Goal: Communication & Community: Answer question/provide support

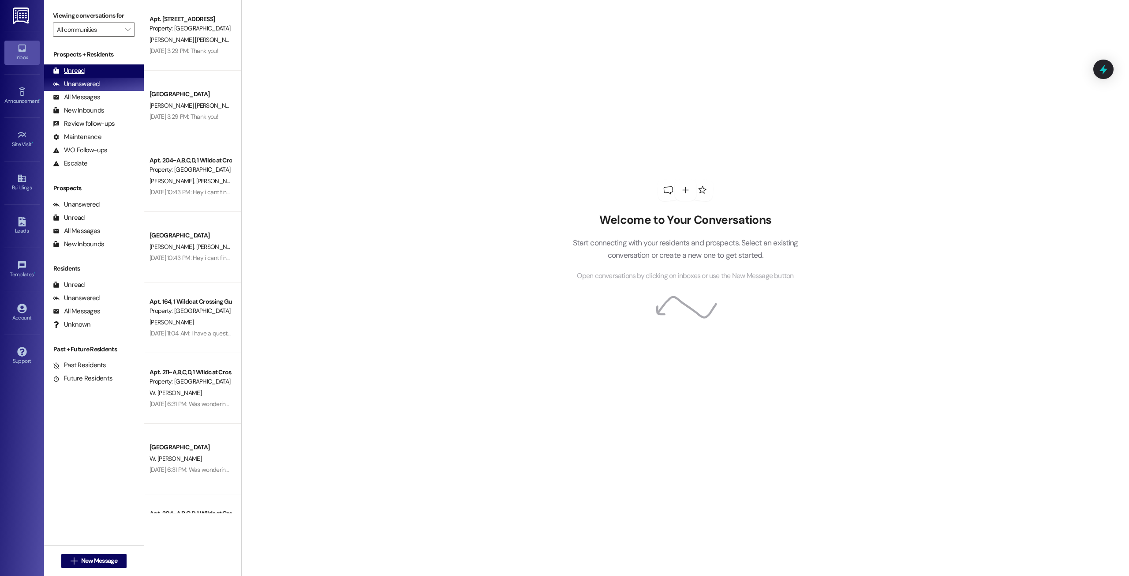
click at [105, 66] on div "Unread (0)" at bounding box center [94, 70] width 100 height 13
